Goal: Entertainment & Leisure: Browse casually

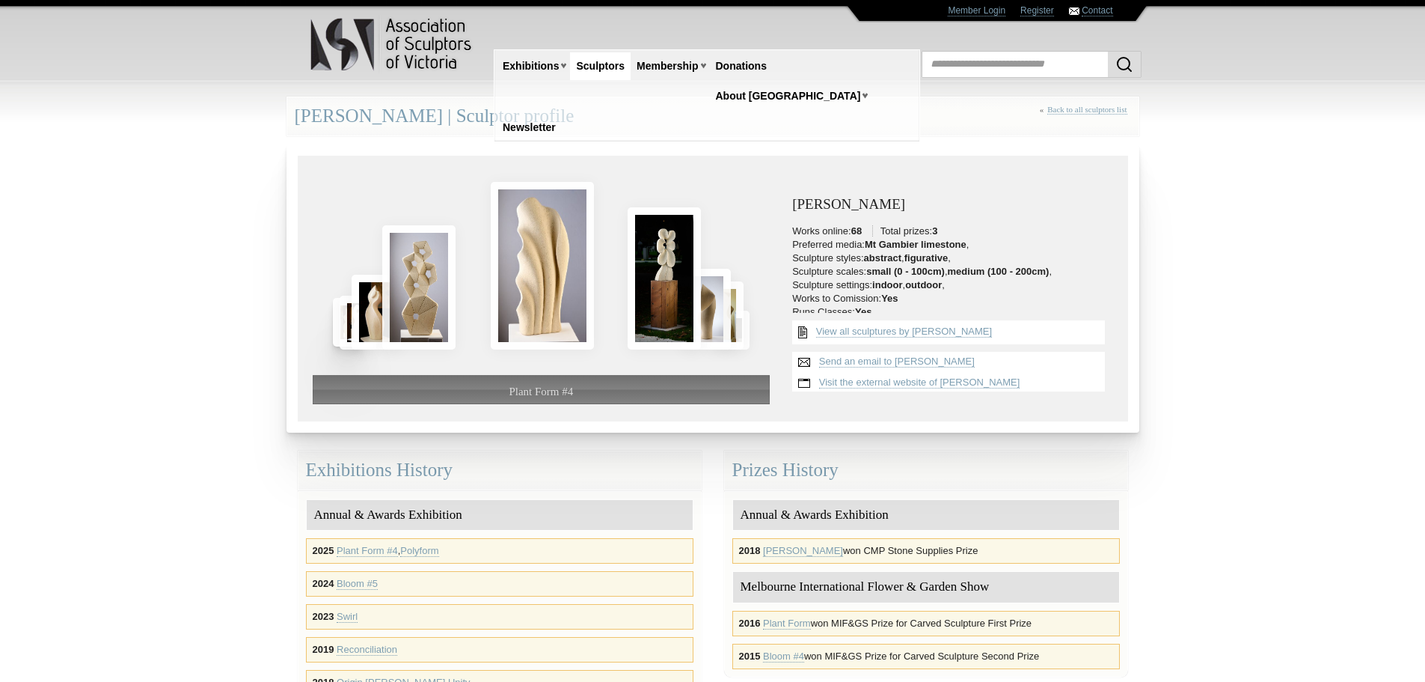
click at [336, 319] on img at bounding box center [347, 322] width 29 height 48
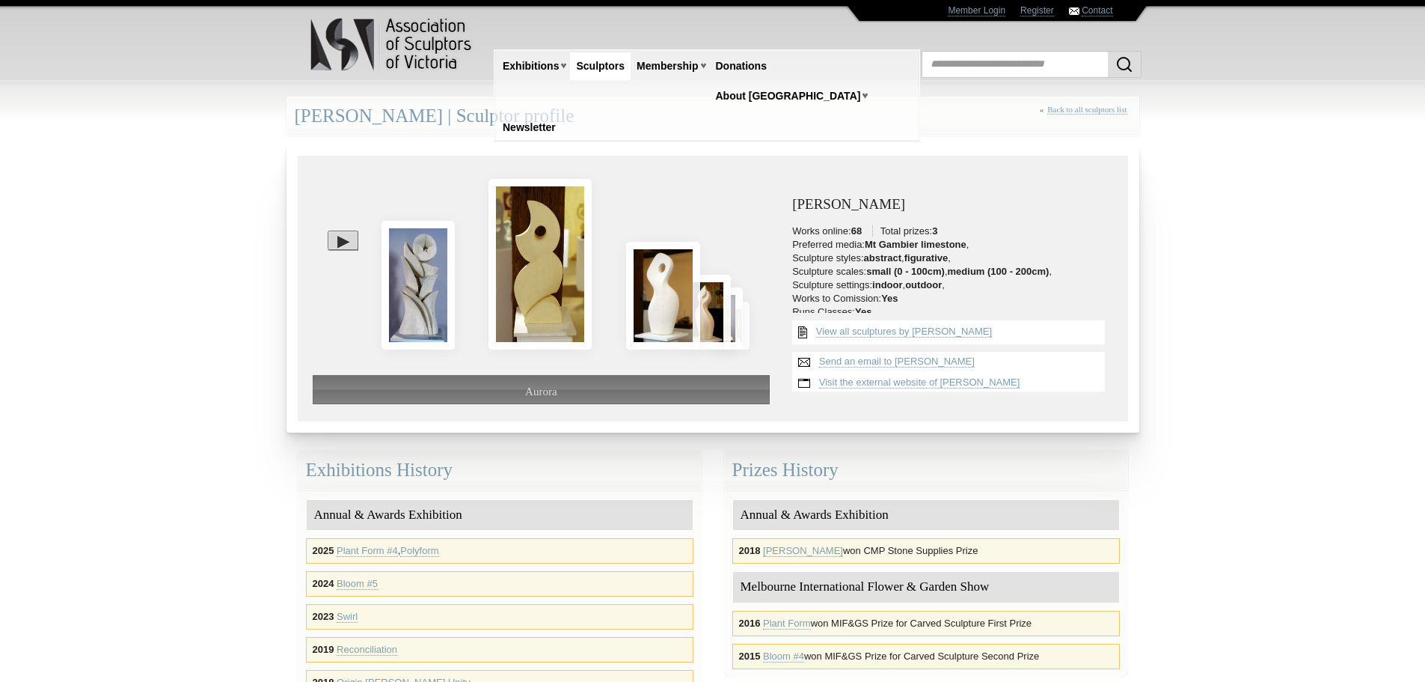
click at [338, 240] on div at bounding box center [343, 239] width 31 height 19
click at [756, 280] on div at bounding box center [542, 249] width 458 height 156
click at [738, 307] on img at bounding box center [724, 315] width 37 height 62
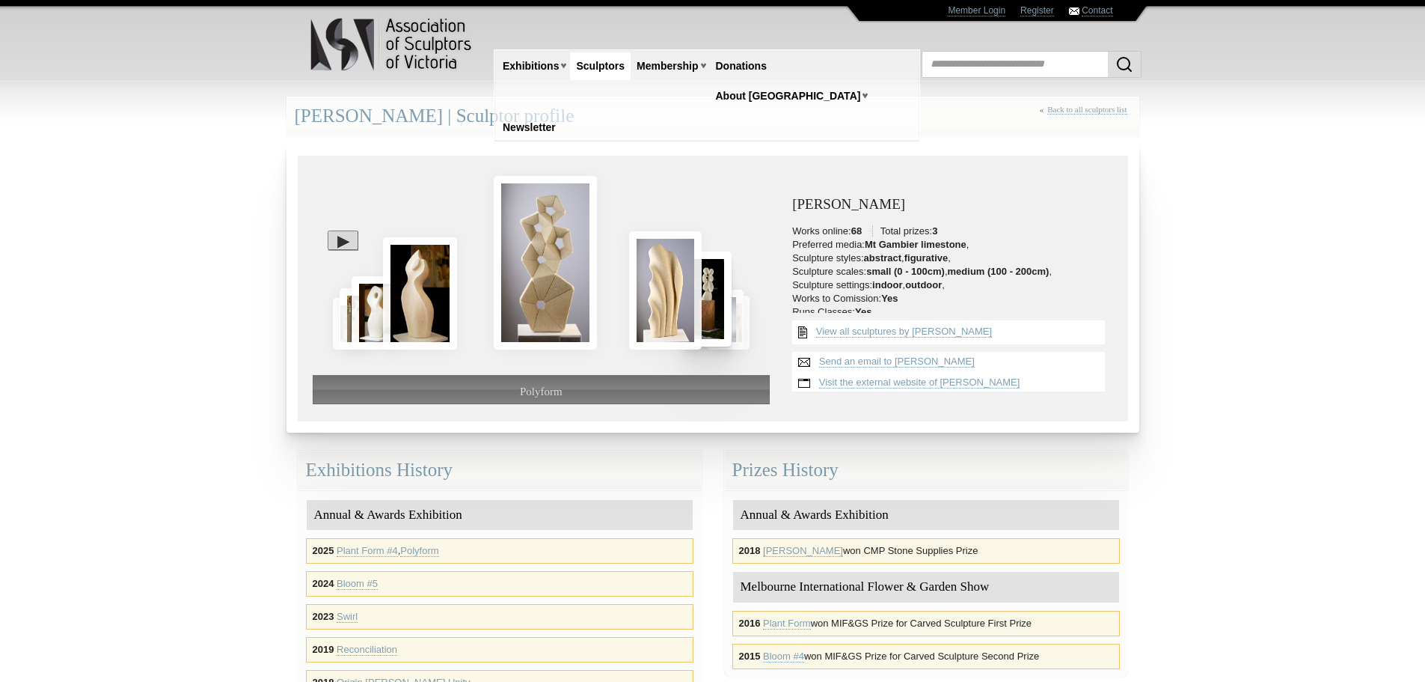
click at [730, 309] on img at bounding box center [706, 298] width 49 height 95
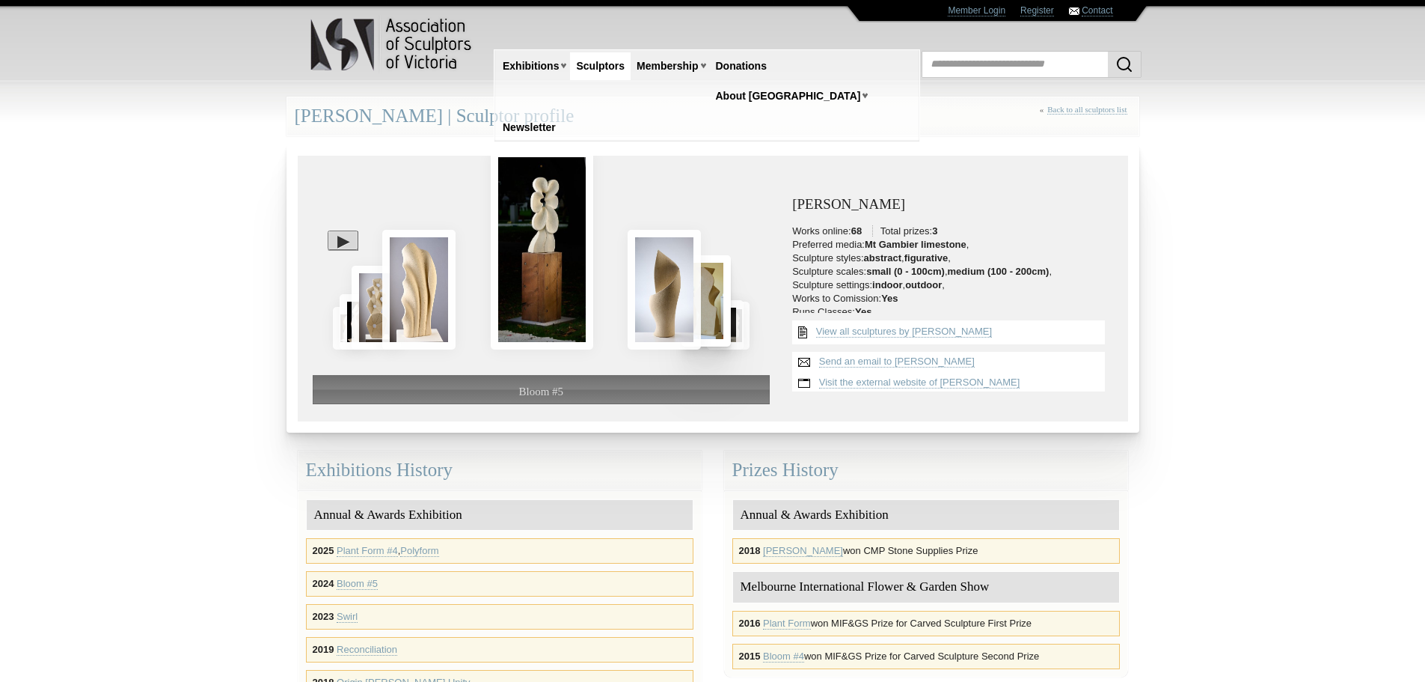
click at [731, 309] on img at bounding box center [706, 300] width 49 height 91
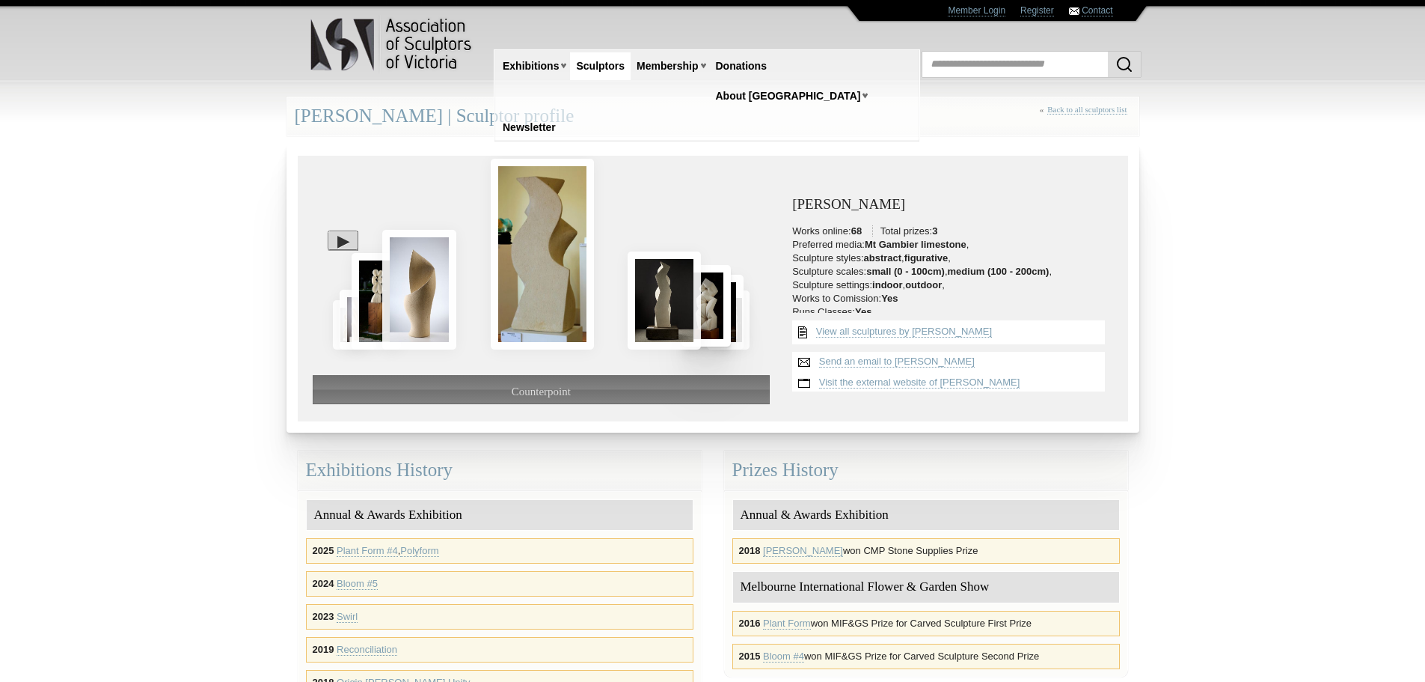
click at [731, 309] on img at bounding box center [706, 305] width 49 height 81
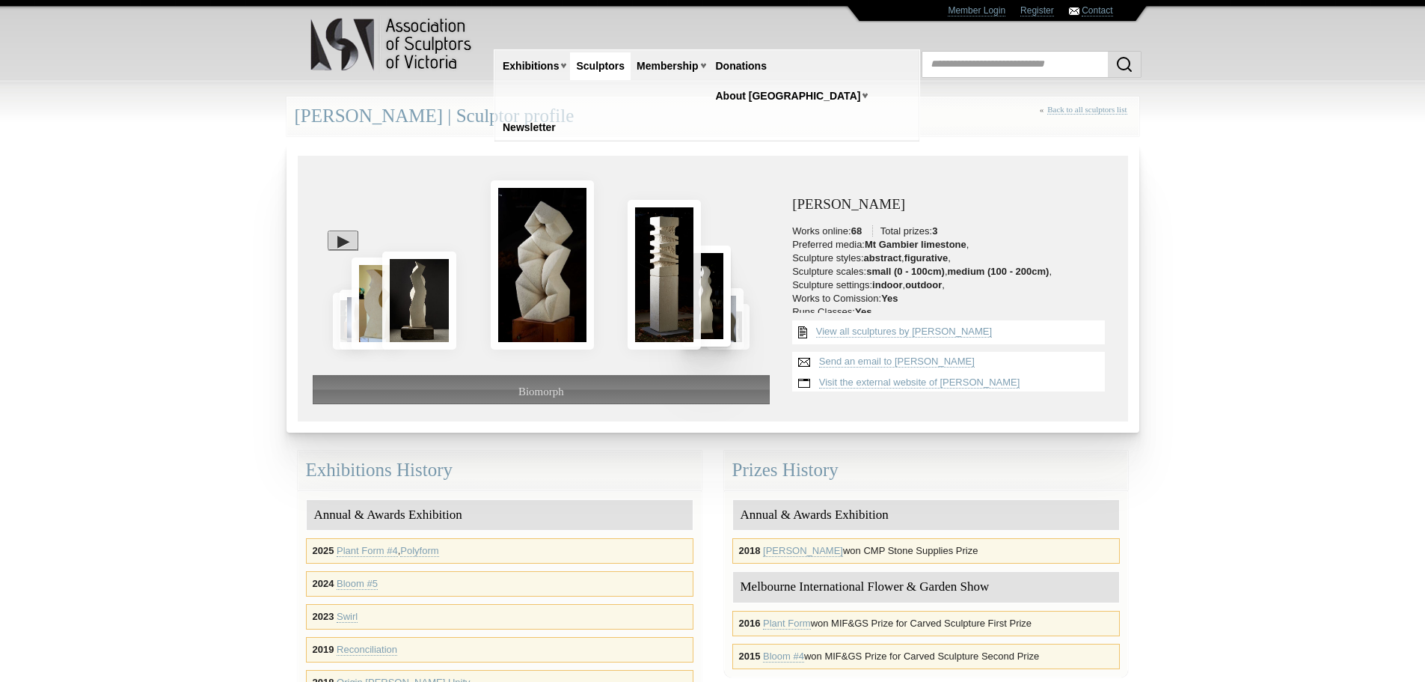
click at [731, 309] on img at bounding box center [706, 295] width 49 height 100
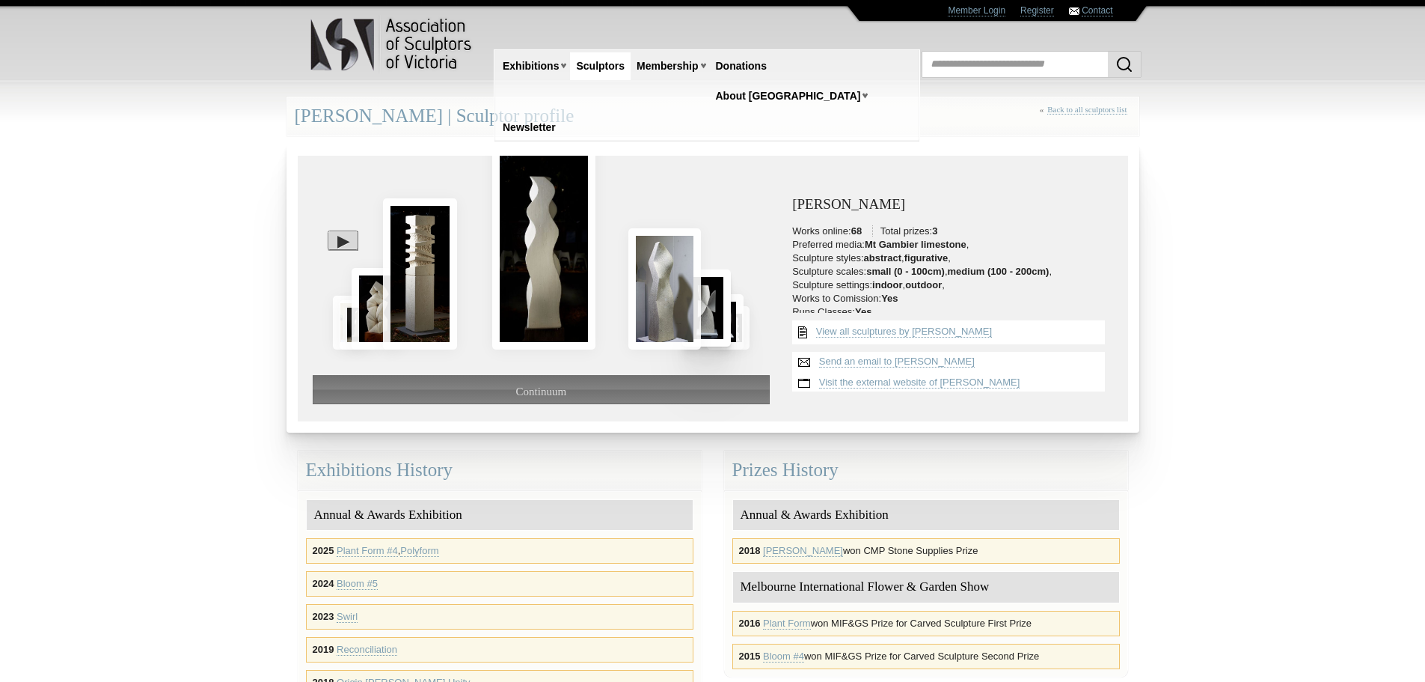
click at [731, 309] on img at bounding box center [706, 307] width 49 height 76
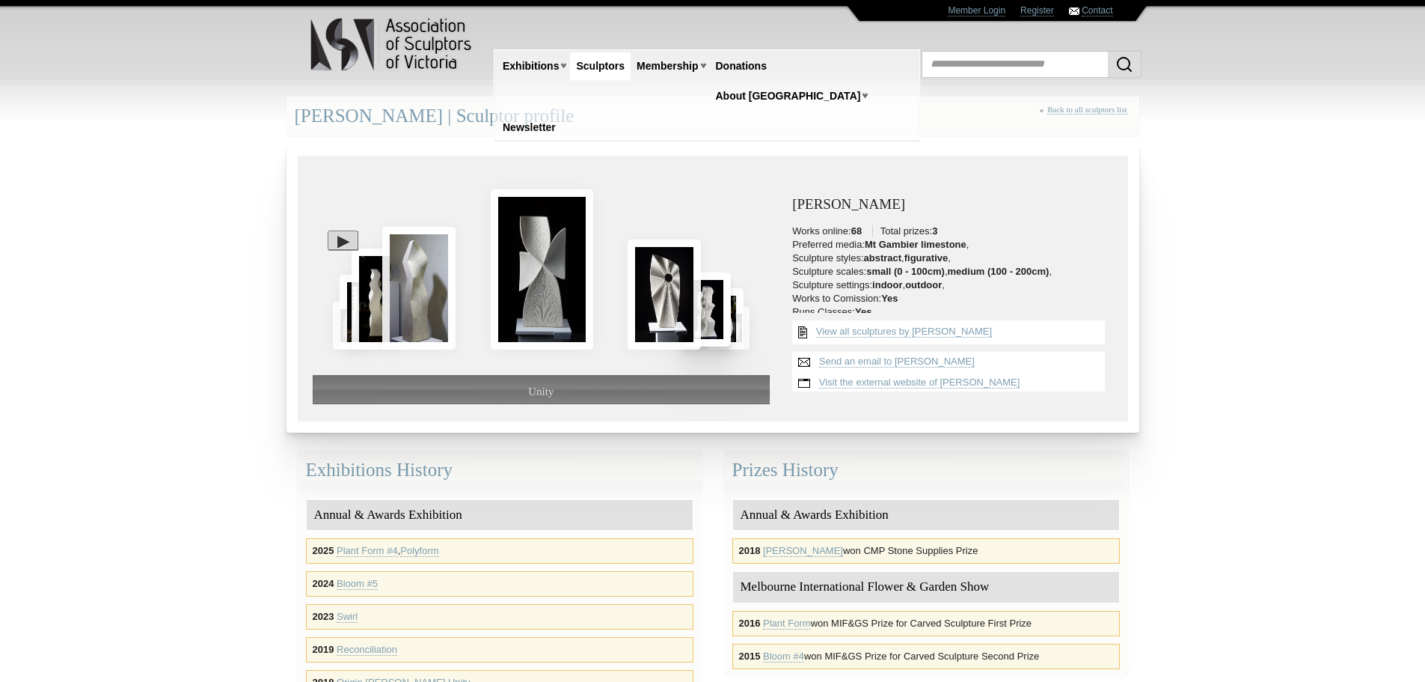
click at [731, 309] on img at bounding box center [706, 309] width 49 height 74
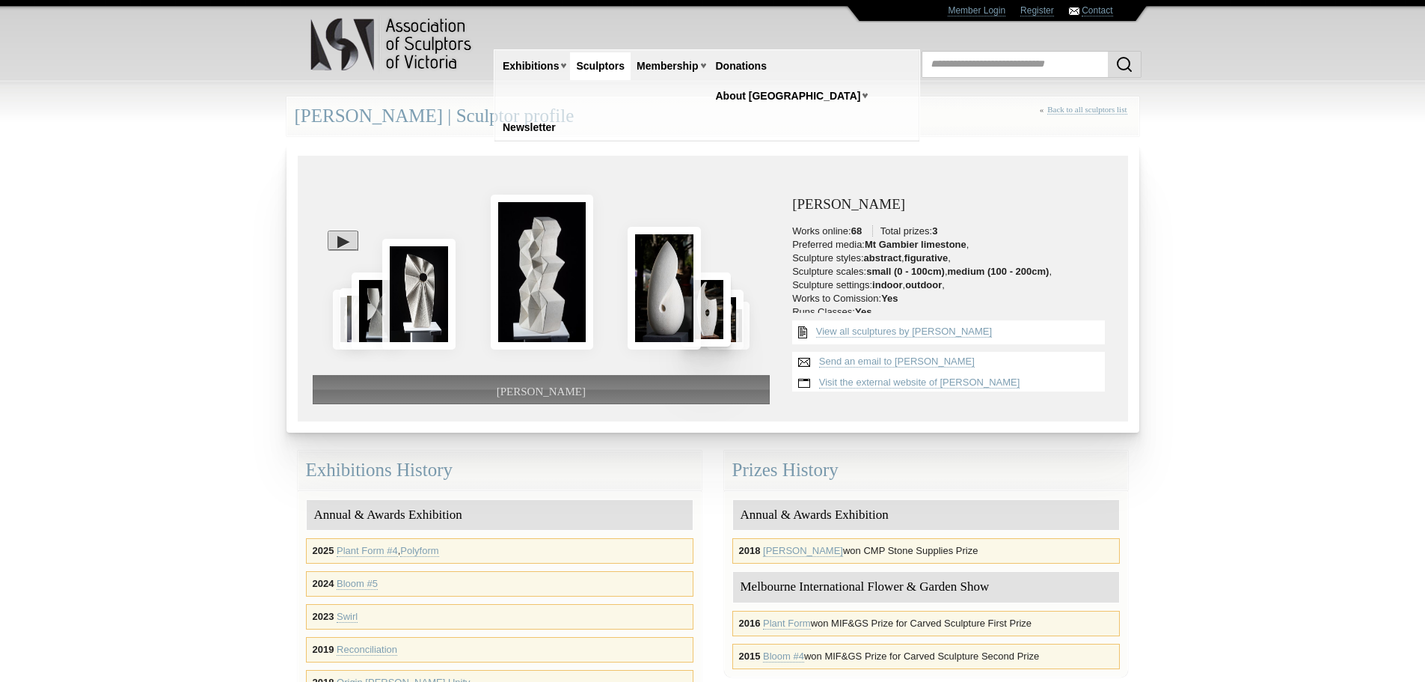
click at [731, 309] on img at bounding box center [706, 309] width 49 height 74
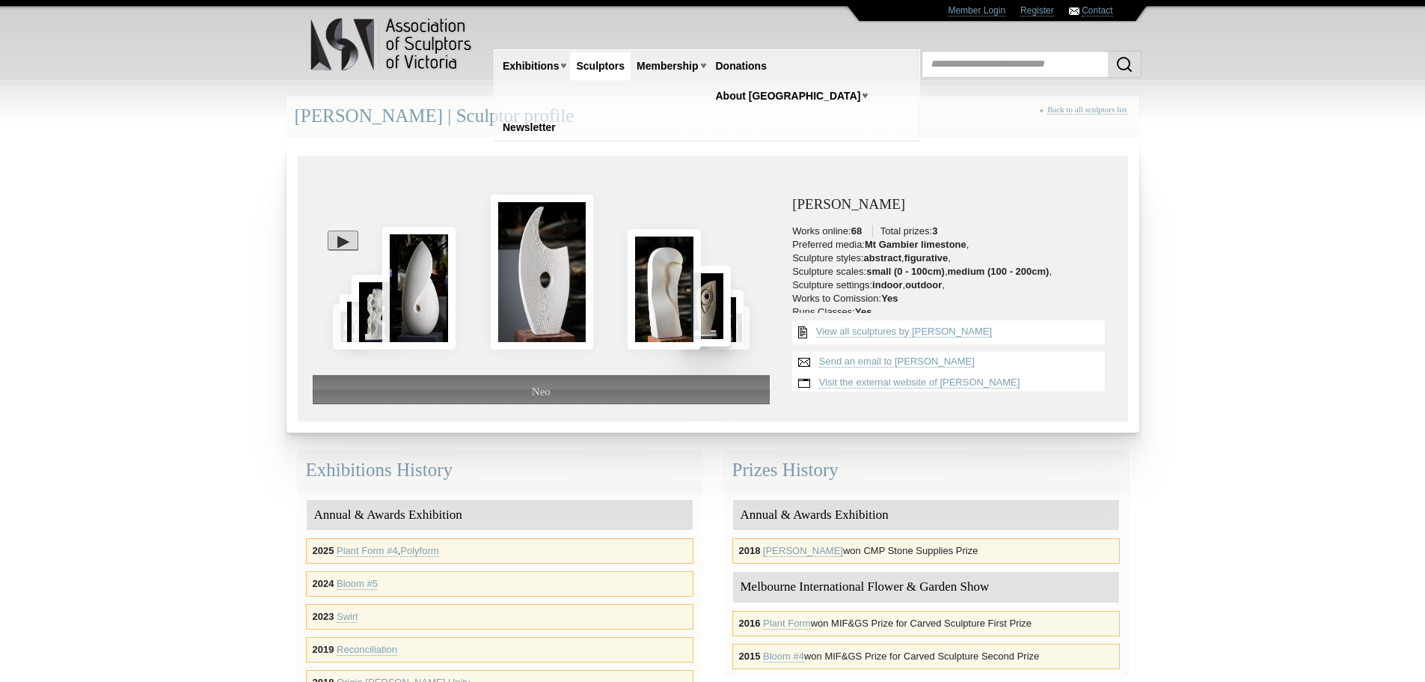
click at [731, 309] on img at bounding box center [706, 306] width 49 height 81
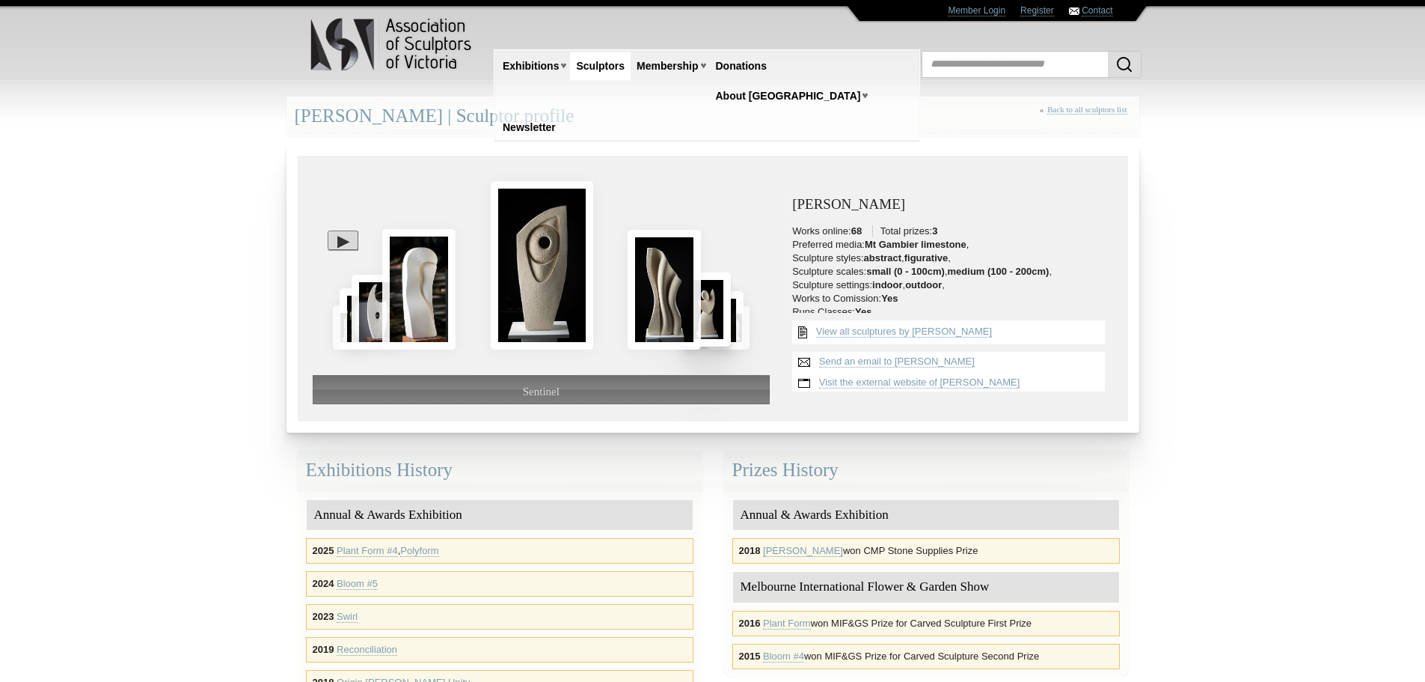
click at [731, 309] on img at bounding box center [706, 309] width 49 height 74
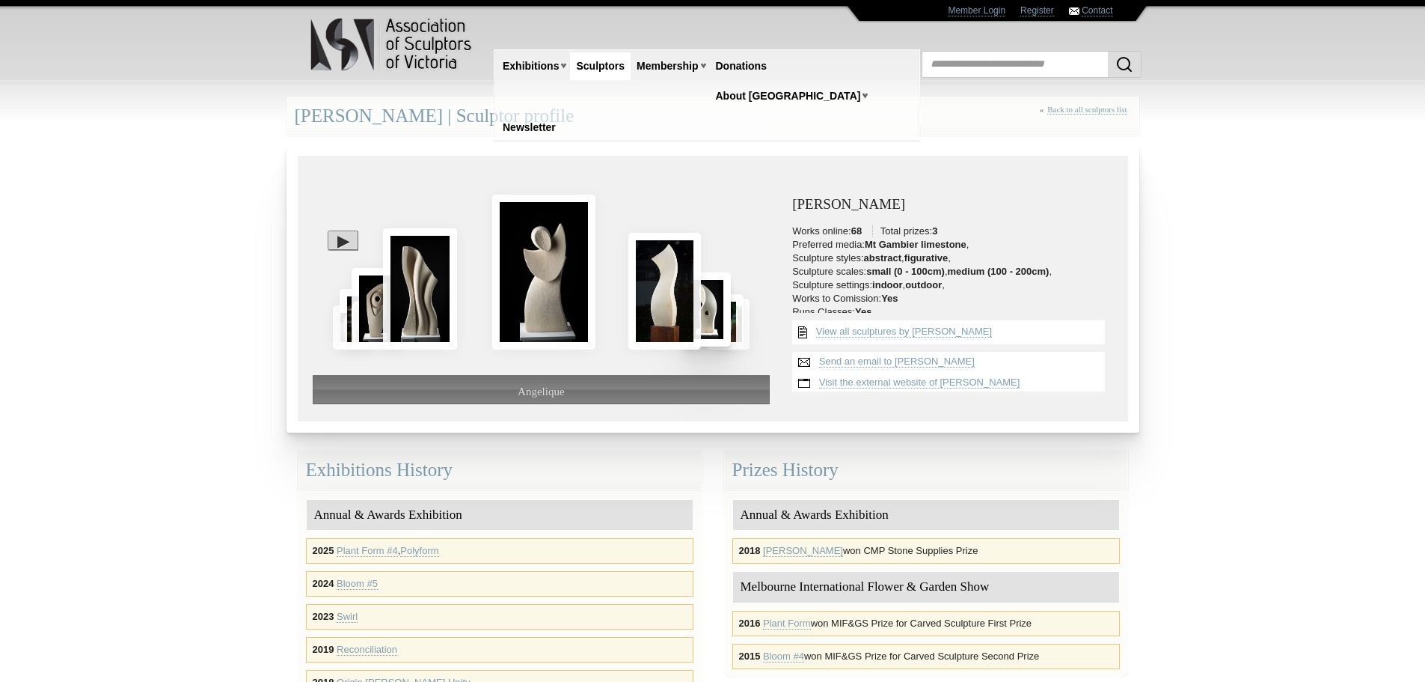
click at [731, 309] on img at bounding box center [706, 309] width 49 height 74
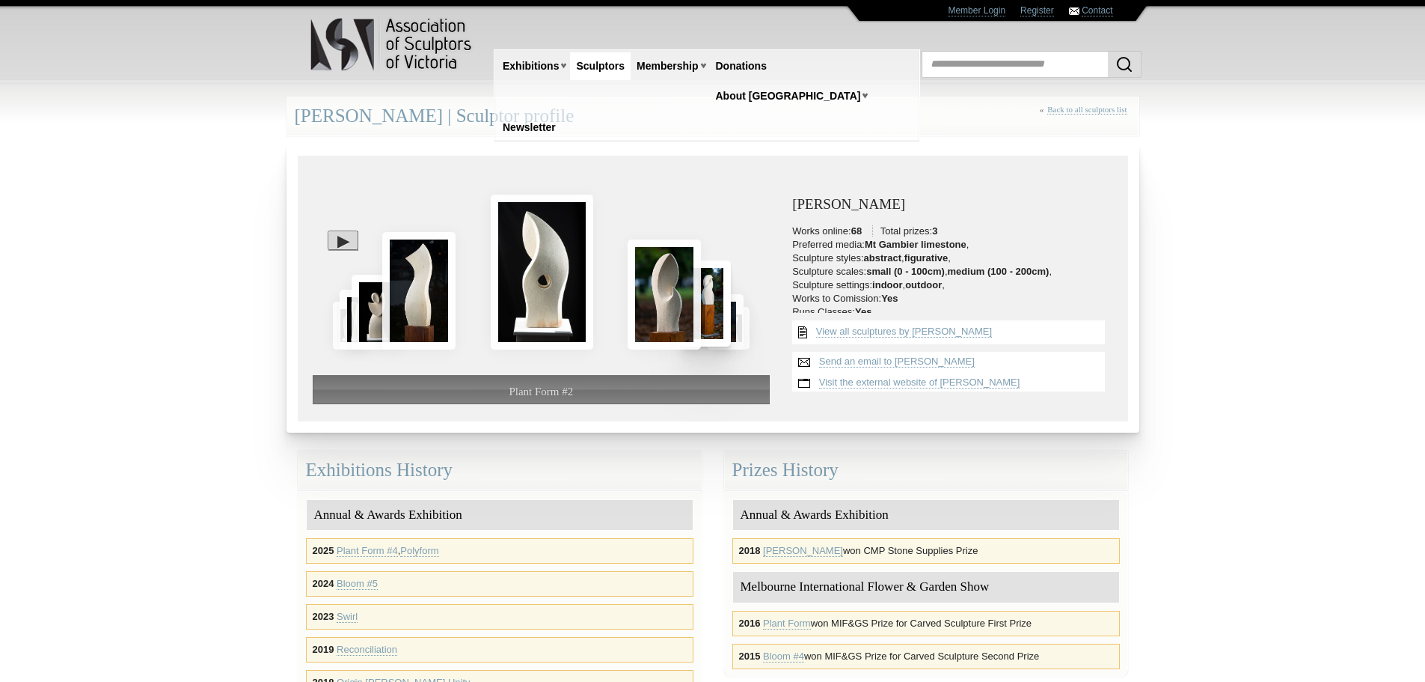
click at [731, 309] on img at bounding box center [706, 303] width 49 height 86
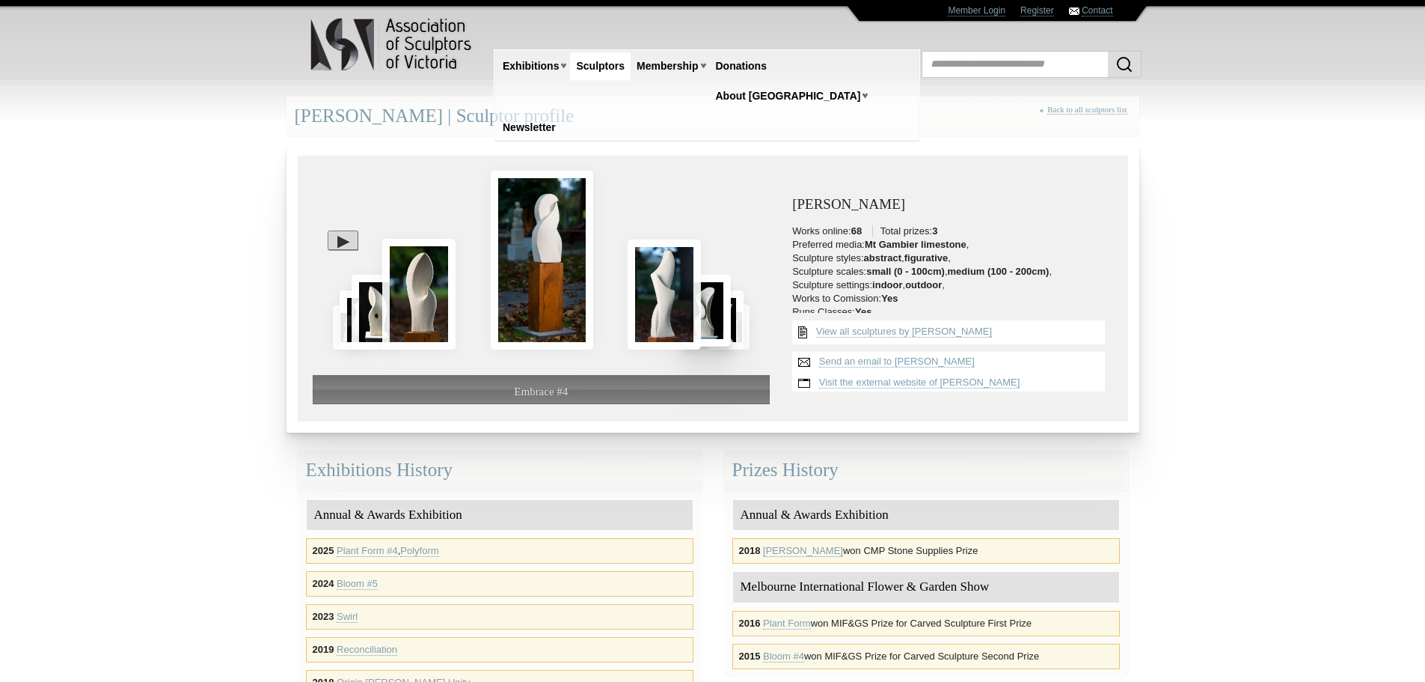
click at [731, 309] on img at bounding box center [706, 311] width 49 height 72
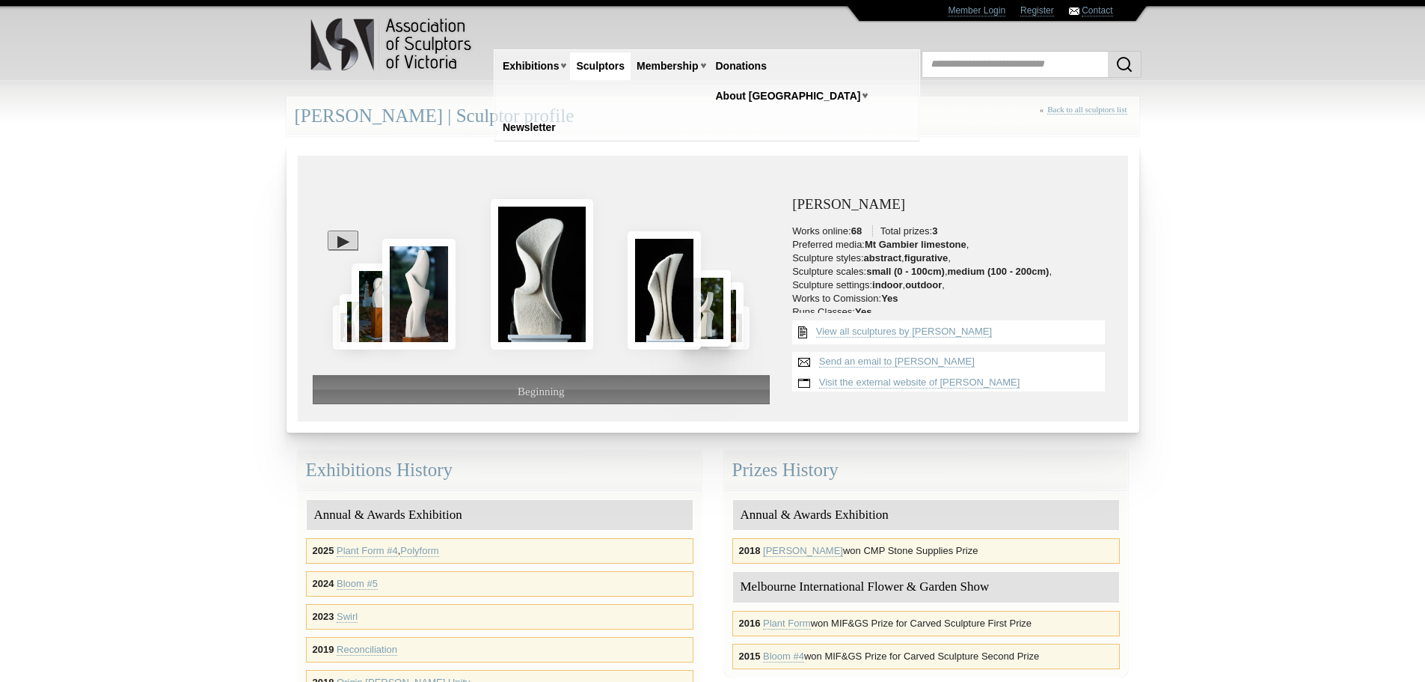
click at [731, 309] on img at bounding box center [706, 308] width 49 height 76
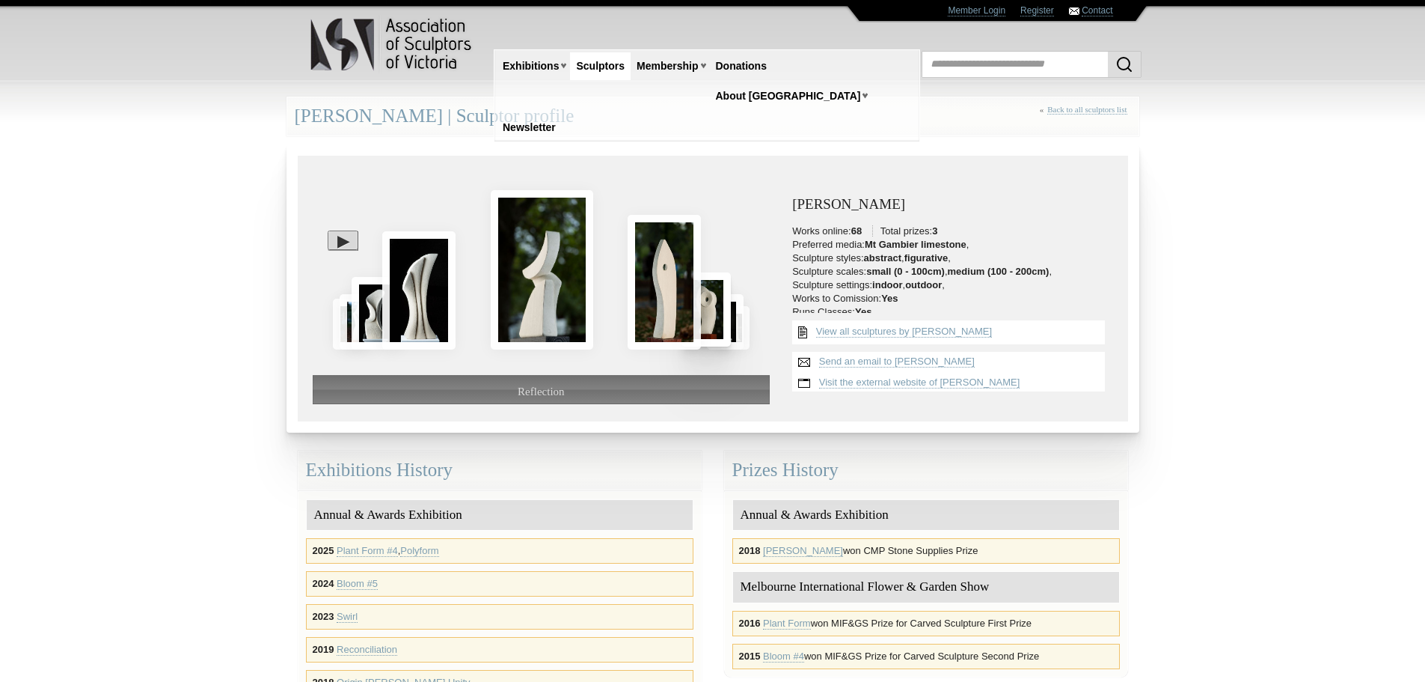
click at [731, 309] on img at bounding box center [706, 309] width 49 height 74
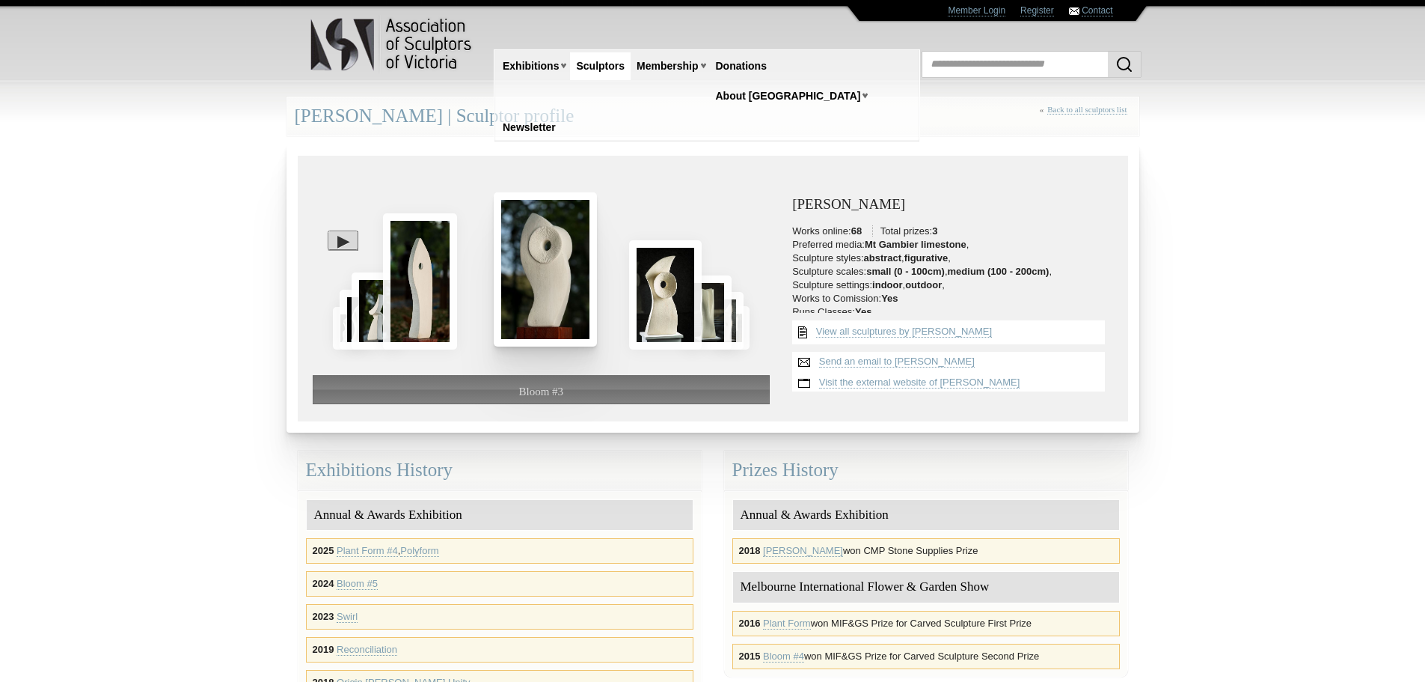
click at [731, 309] on img at bounding box center [706, 311] width 49 height 73
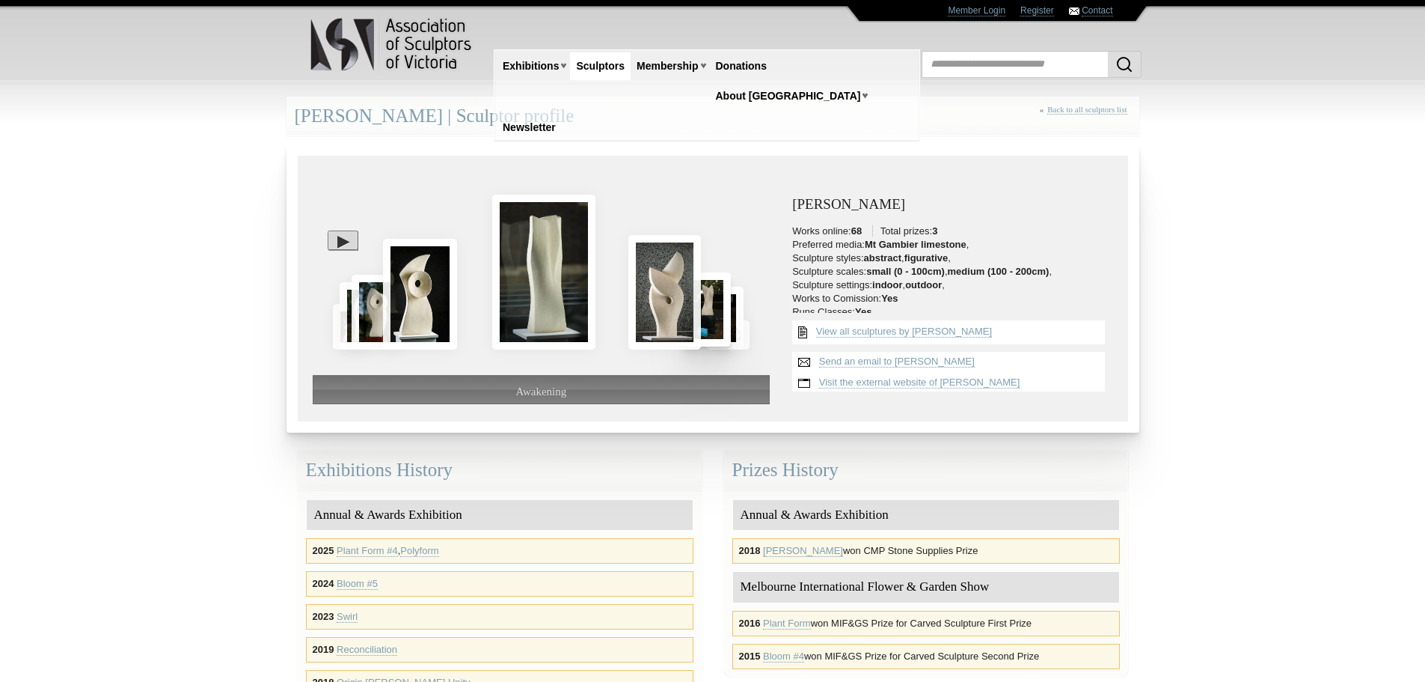
click at [731, 309] on img at bounding box center [706, 309] width 49 height 74
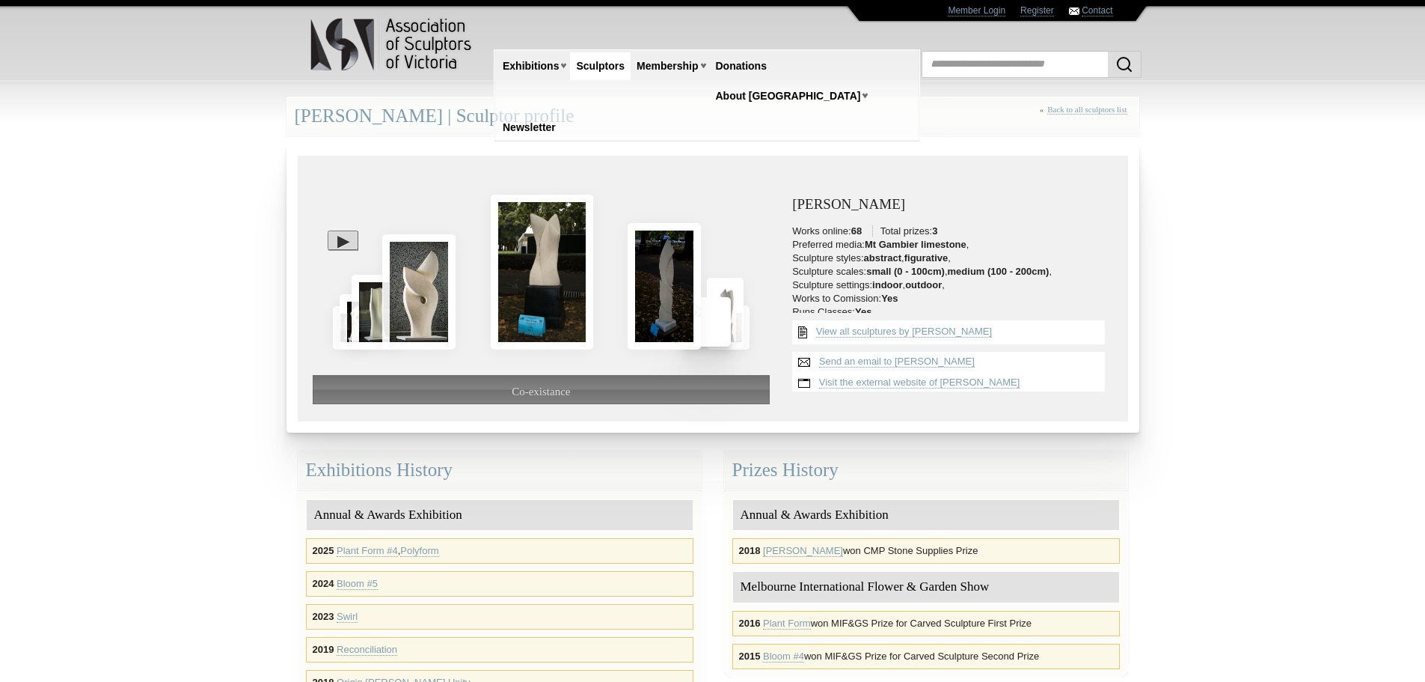
click at [731, 309] on img at bounding box center [706, 321] width 49 height 49
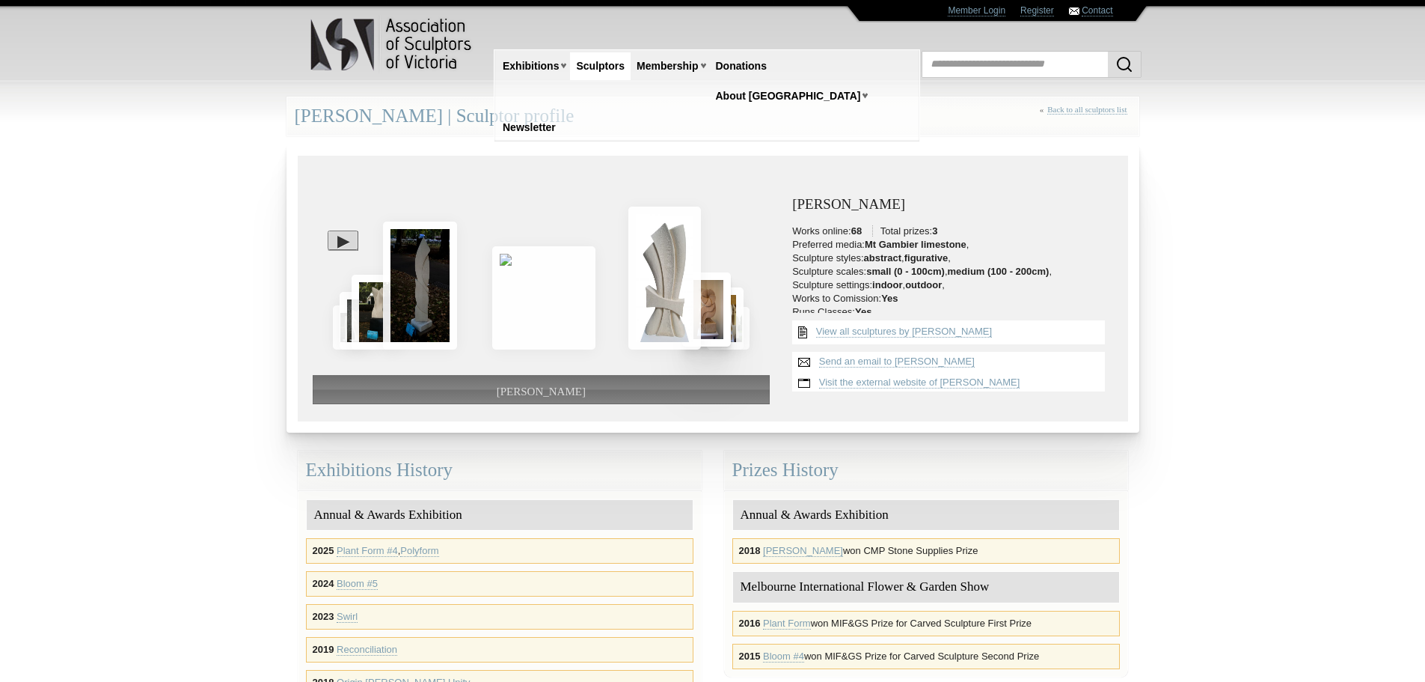
click at [731, 309] on img at bounding box center [706, 309] width 49 height 74
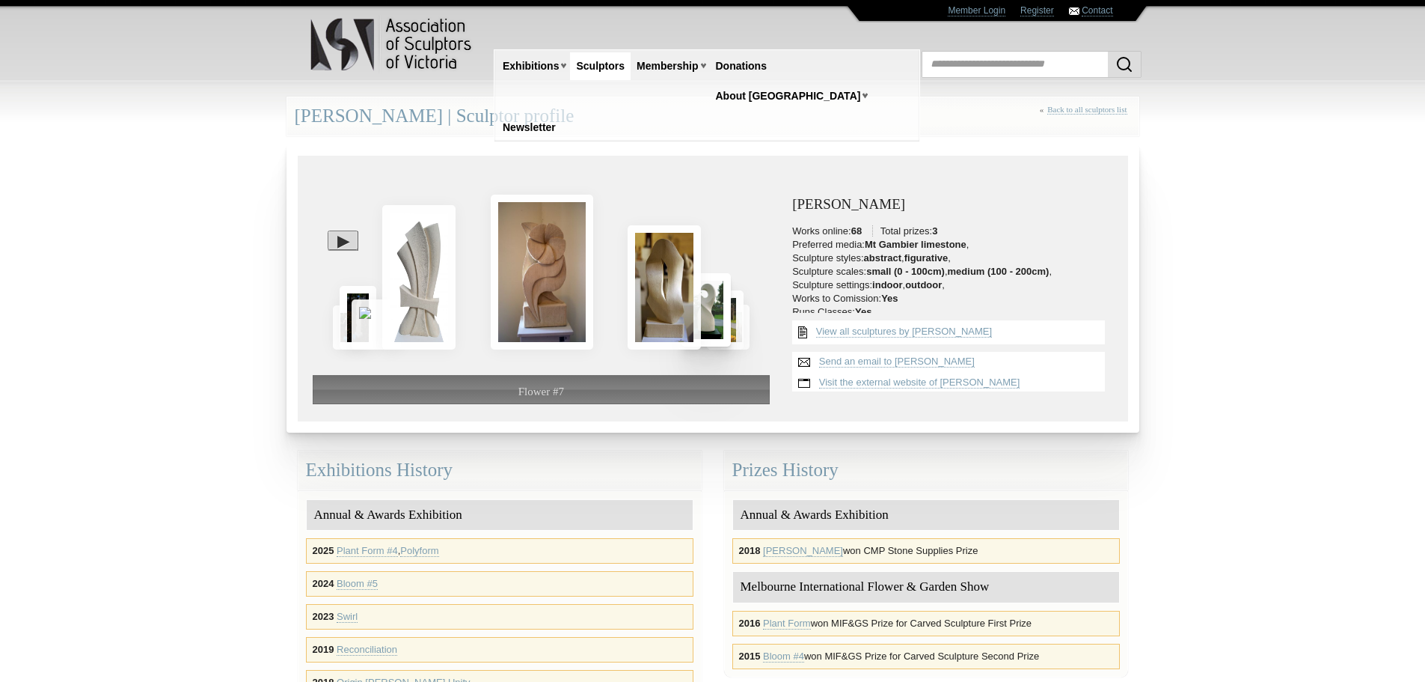
click at [731, 309] on img at bounding box center [706, 309] width 49 height 73
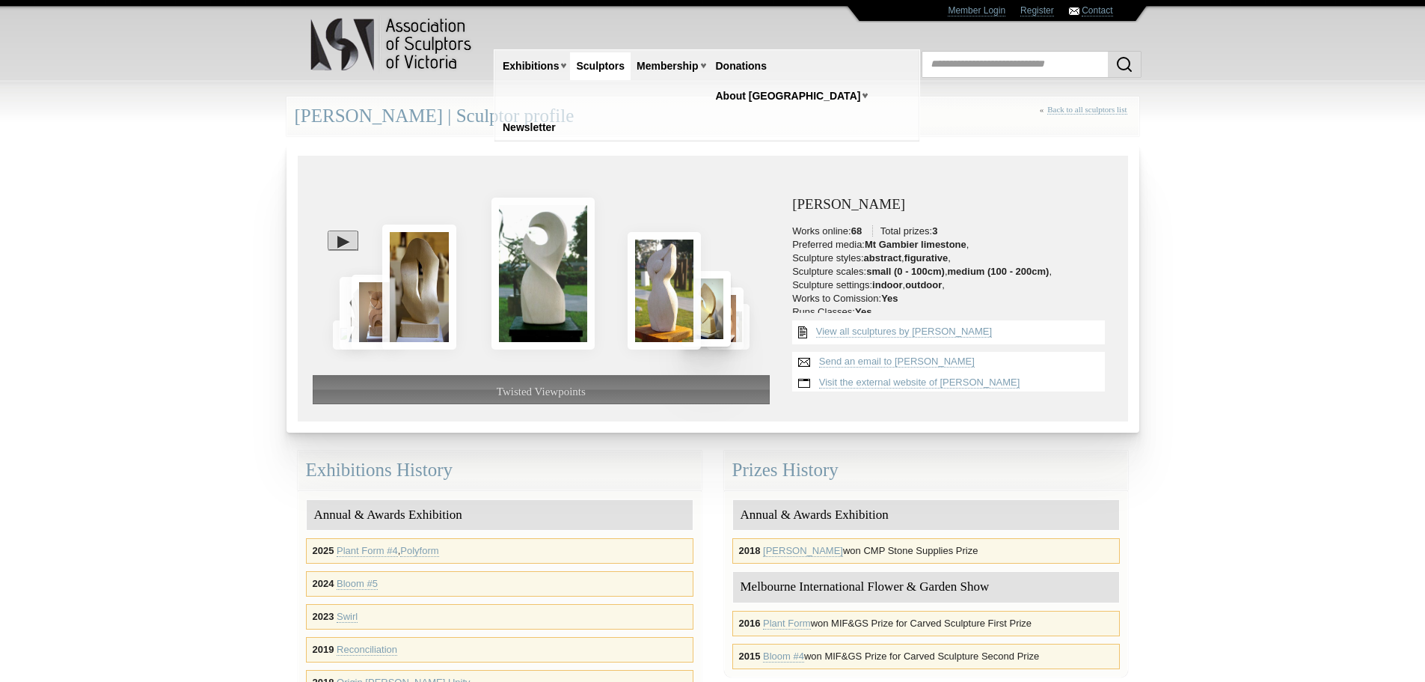
click at [731, 309] on img at bounding box center [706, 309] width 49 height 76
